Goal: Information Seeking & Learning: Learn about a topic

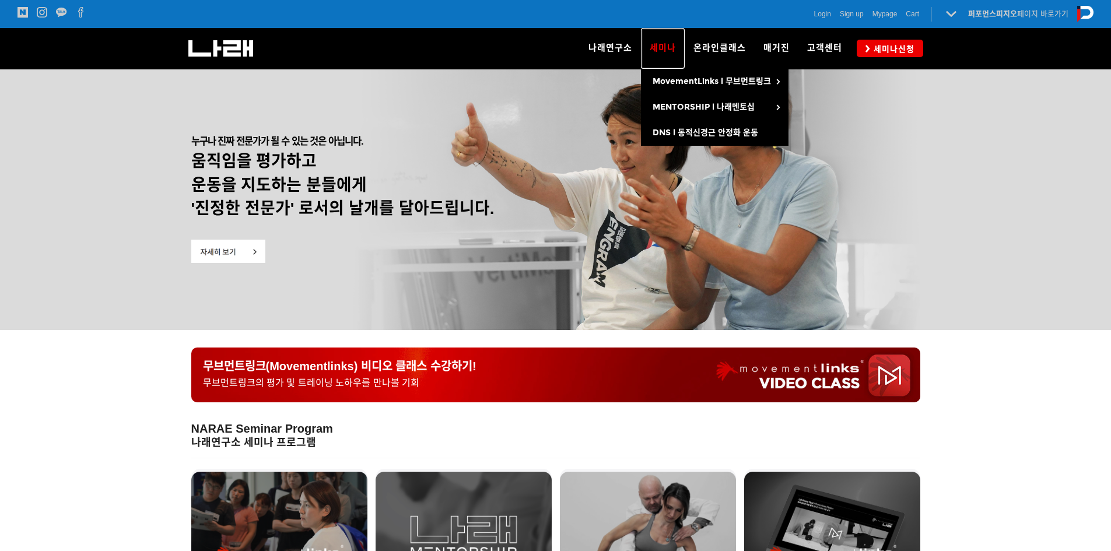
click at [659, 48] on span "세미나" at bounding box center [663, 48] width 26 height 10
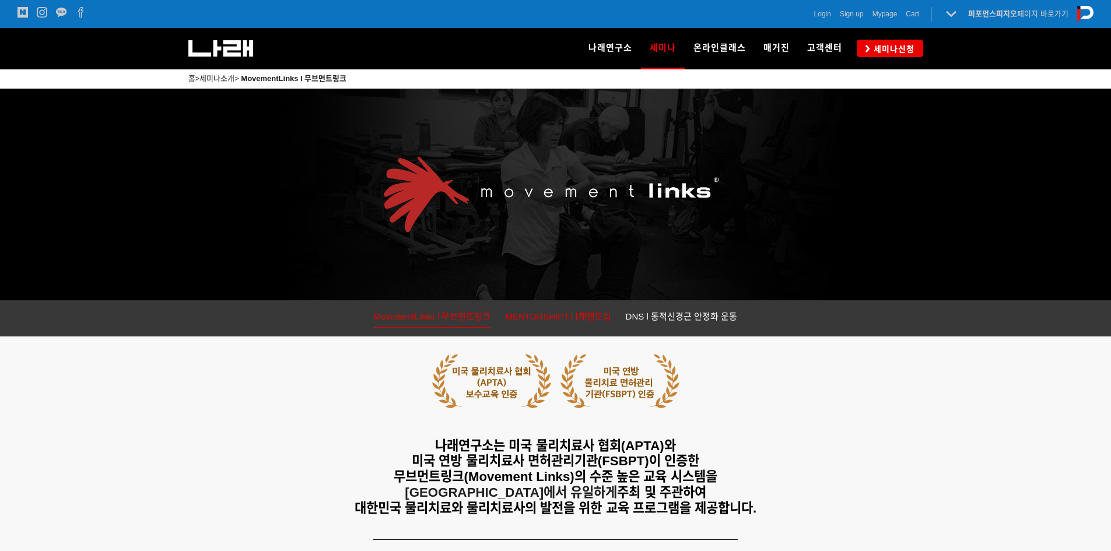
click at [582, 313] on span "MENTORSHIP l 나래멘토십" at bounding box center [558, 316] width 106 height 10
